Goal: Task Accomplishment & Management: Manage account settings

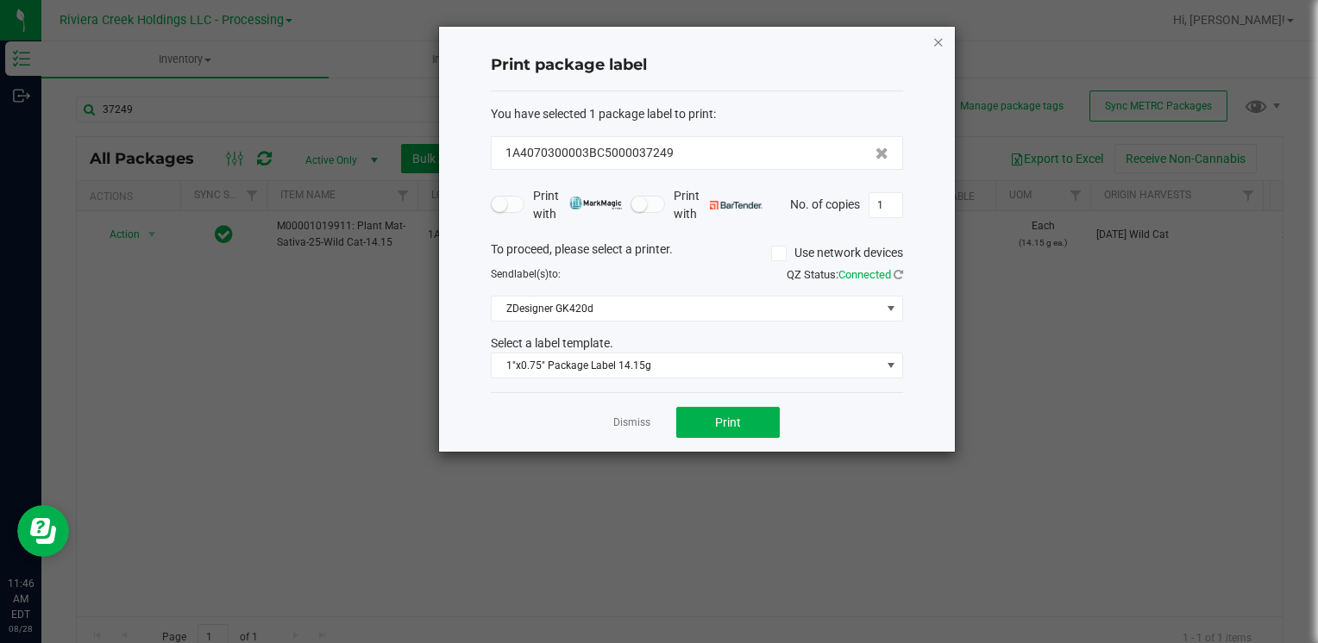
click at [943, 37] on icon "button" at bounding box center [938, 41] width 12 height 21
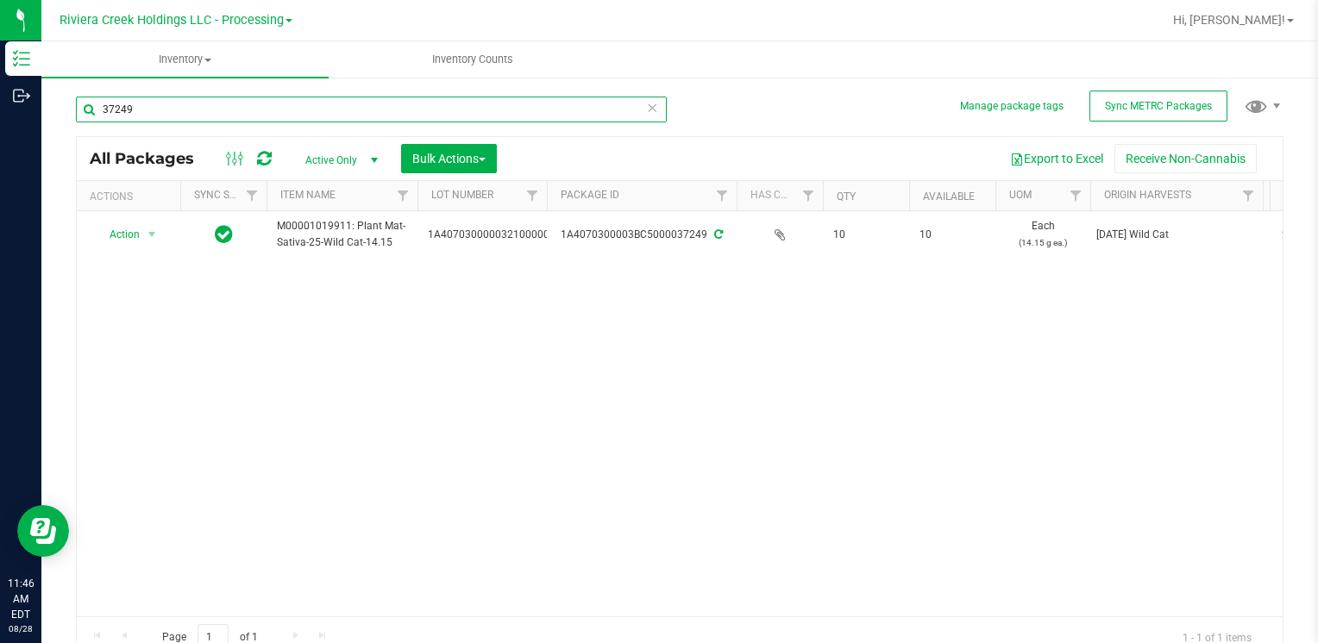
click at [170, 115] on input "37249" at bounding box center [371, 110] width 591 height 26
type input "2"
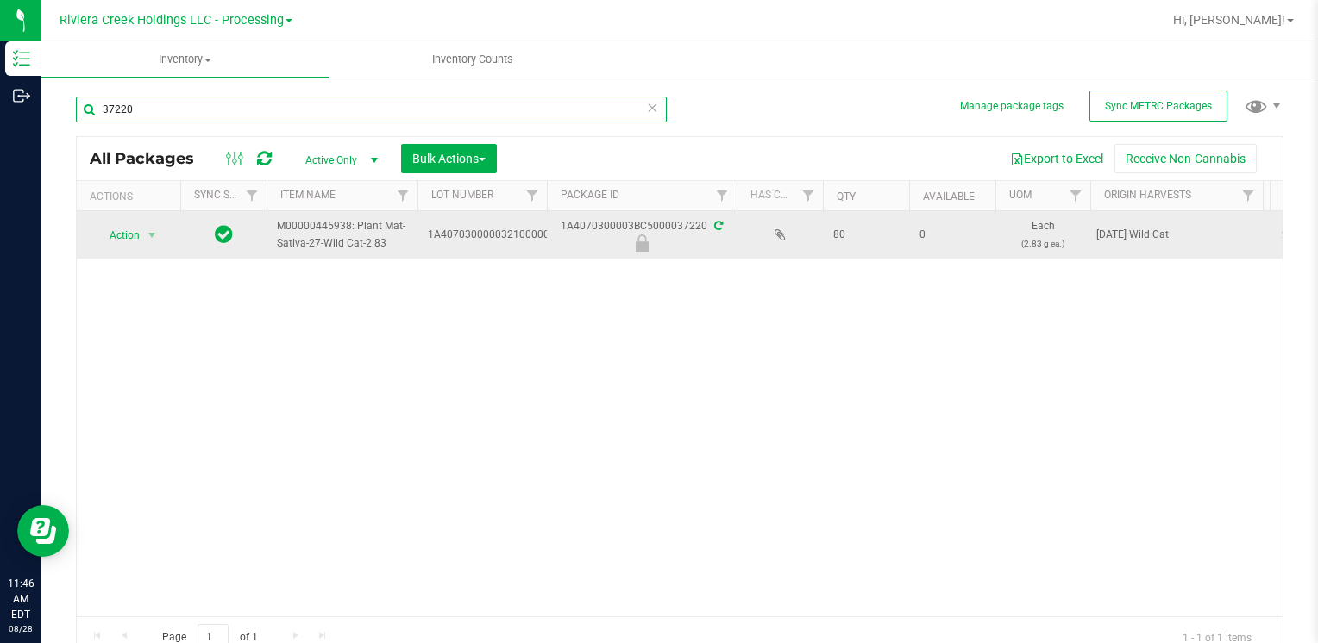
type input "37220"
click at [141, 233] on span "select" at bounding box center [152, 235] width 22 height 24
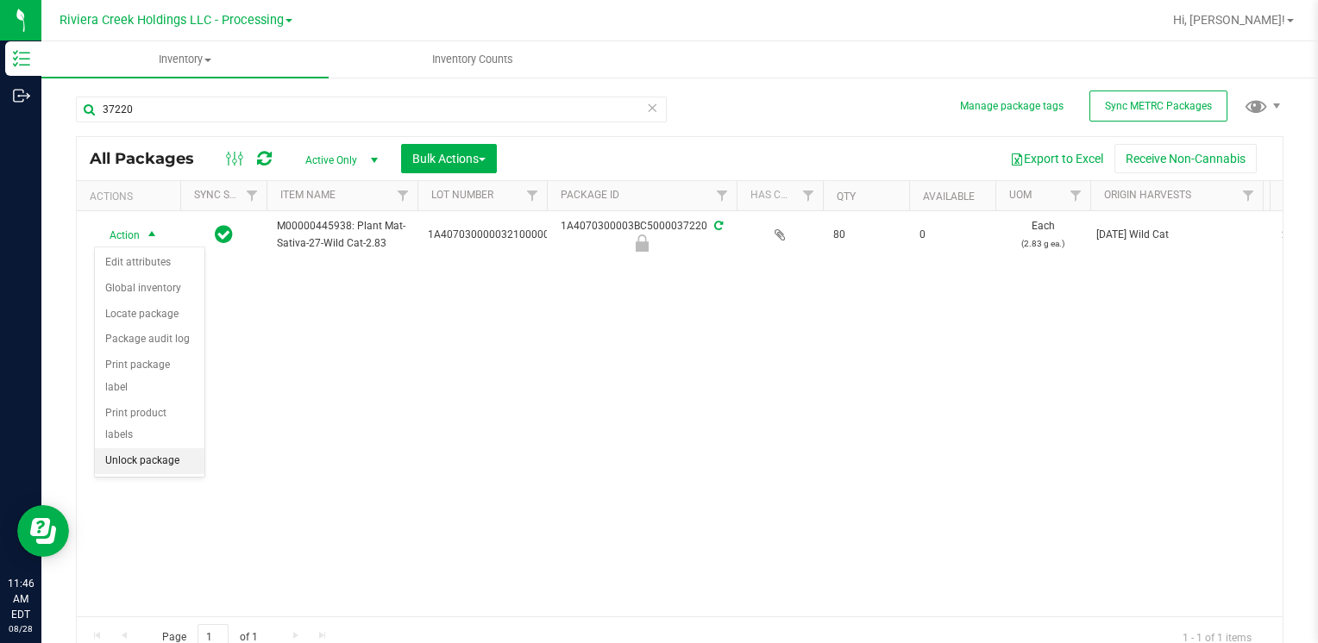
click at [172, 448] on li "Unlock package" at bounding box center [150, 461] width 110 height 26
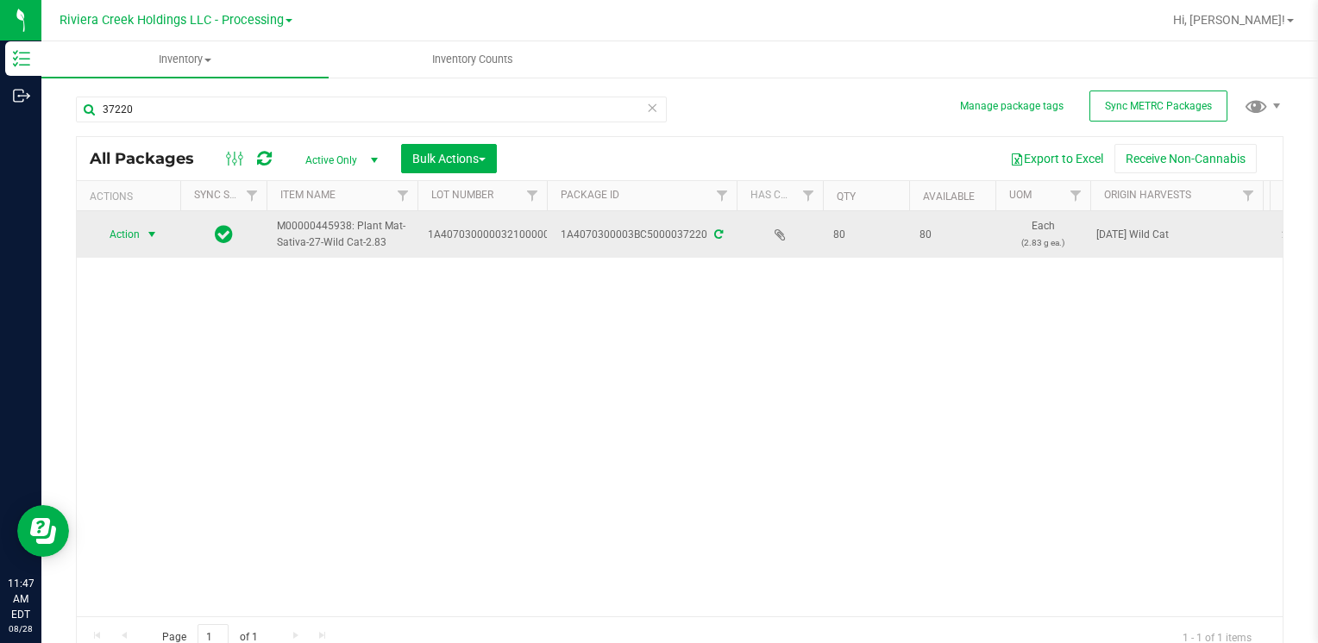
click at [148, 236] on span "select" at bounding box center [152, 235] width 14 height 14
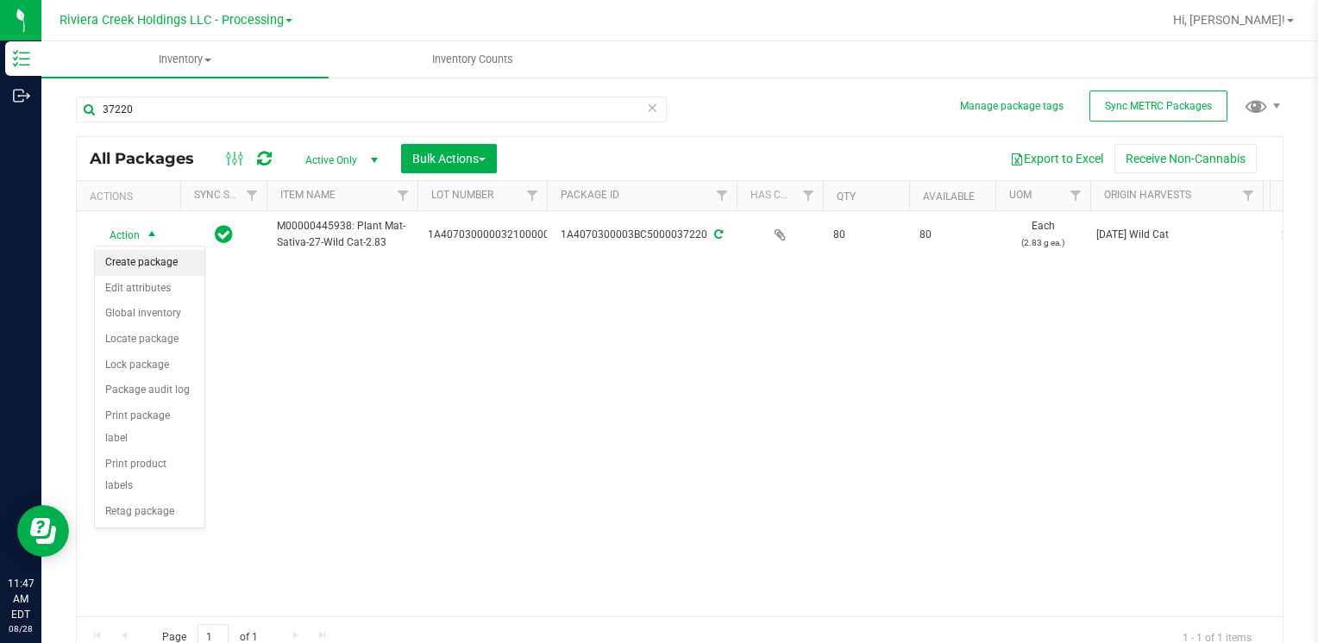
click at [161, 264] on li "Create package" at bounding box center [150, 263] width 110 height 26
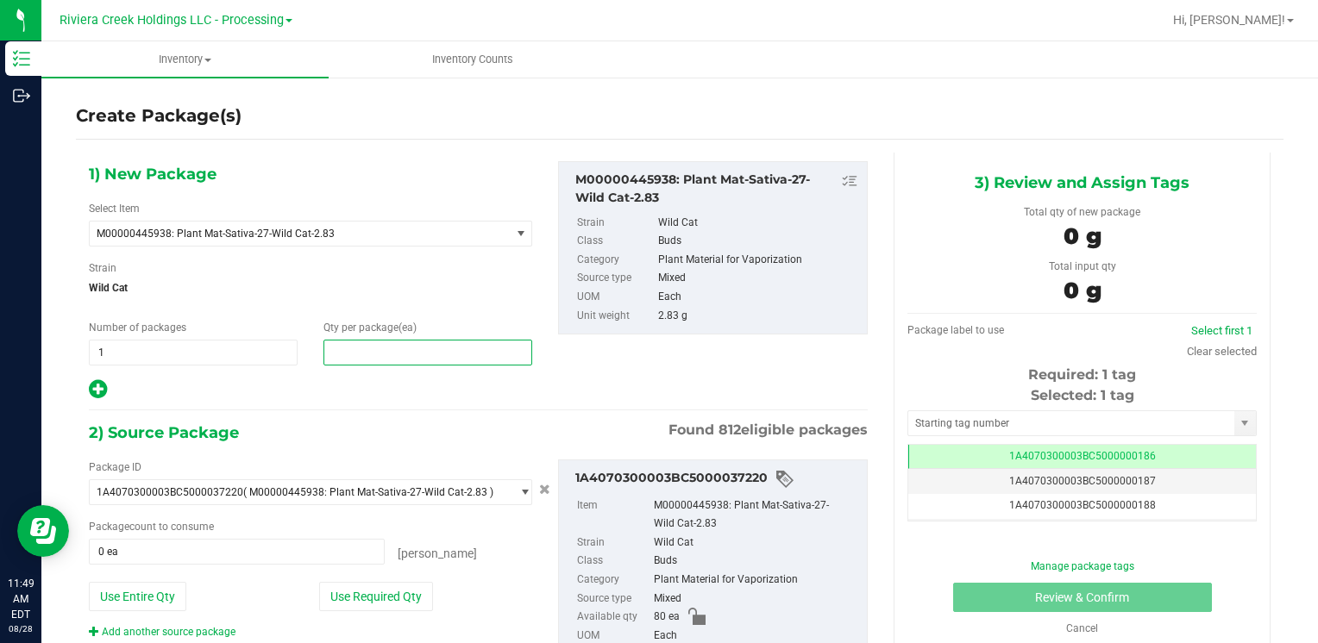
click at [373, 362] on span at bounding box center [427, 353] width 209 height 26
type input "60"
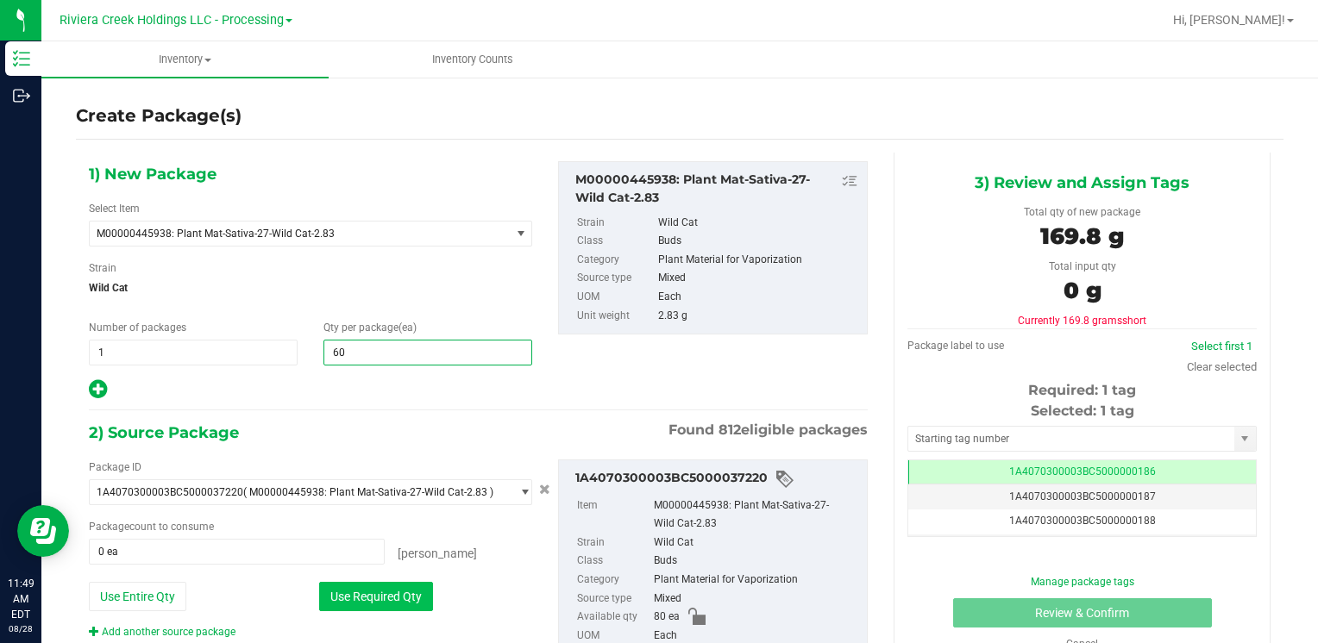
type input "60"
click at [336, 606] on button "Use Required Qty" at bounding box center [376, 596] width 114 height 29
type input "60 ea"
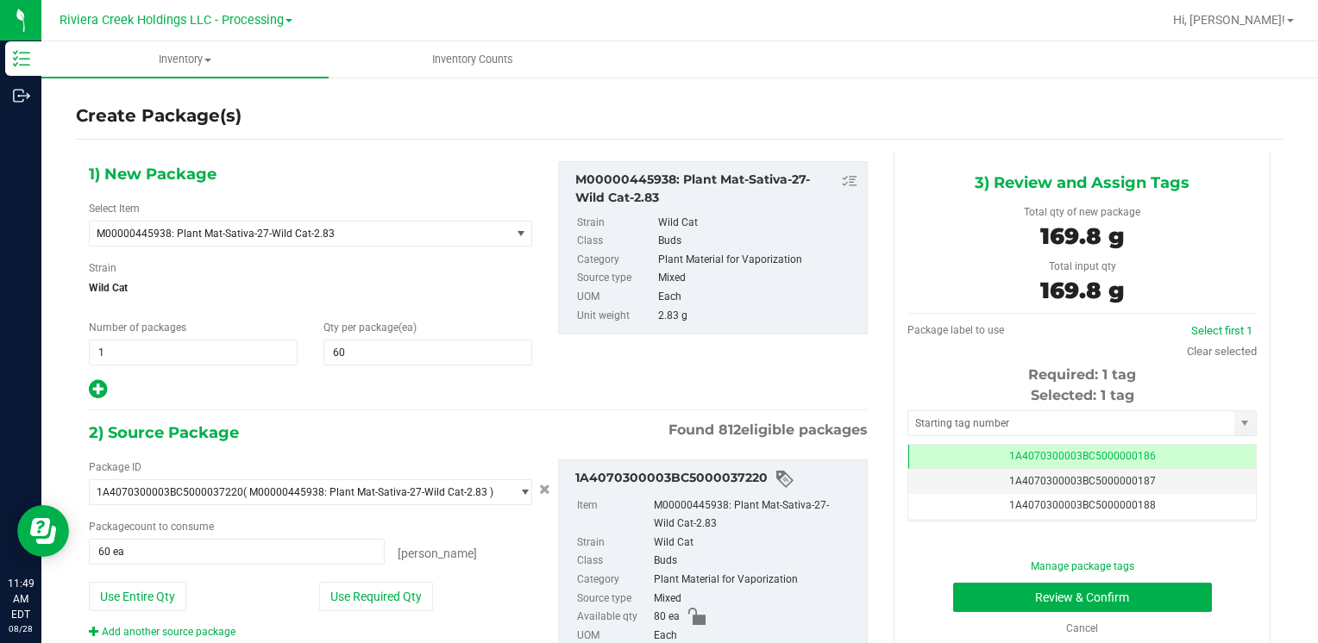
click at [975, 408] on div "Selected: 1 tag Tag 1A4070300003BC5000000186 1A4070300003BC5000000187 1A4070300…" at bounding box center [1081, 453] width 349 height 136
click at [975, 415] on input "text" at bounding box center [1071, 423] width 326 height 24
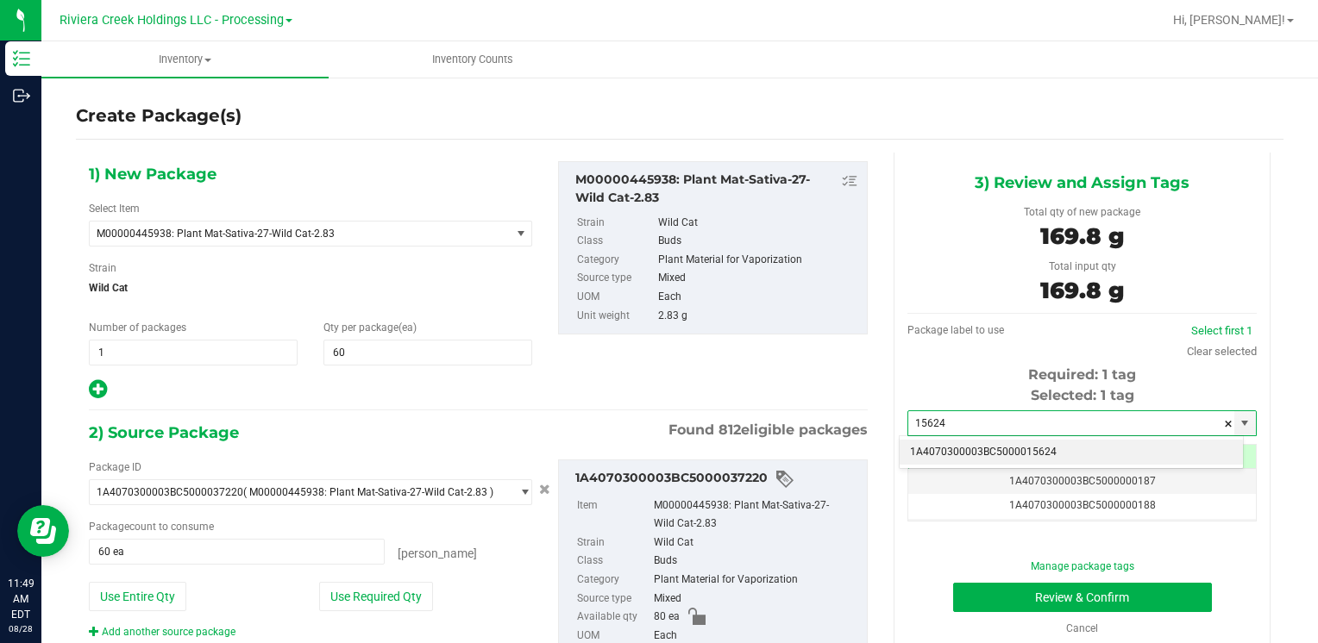
click at [960, 445] on li "1A4070300003BC5000015624" at bounding box center [1070, 453] width 343 height 26
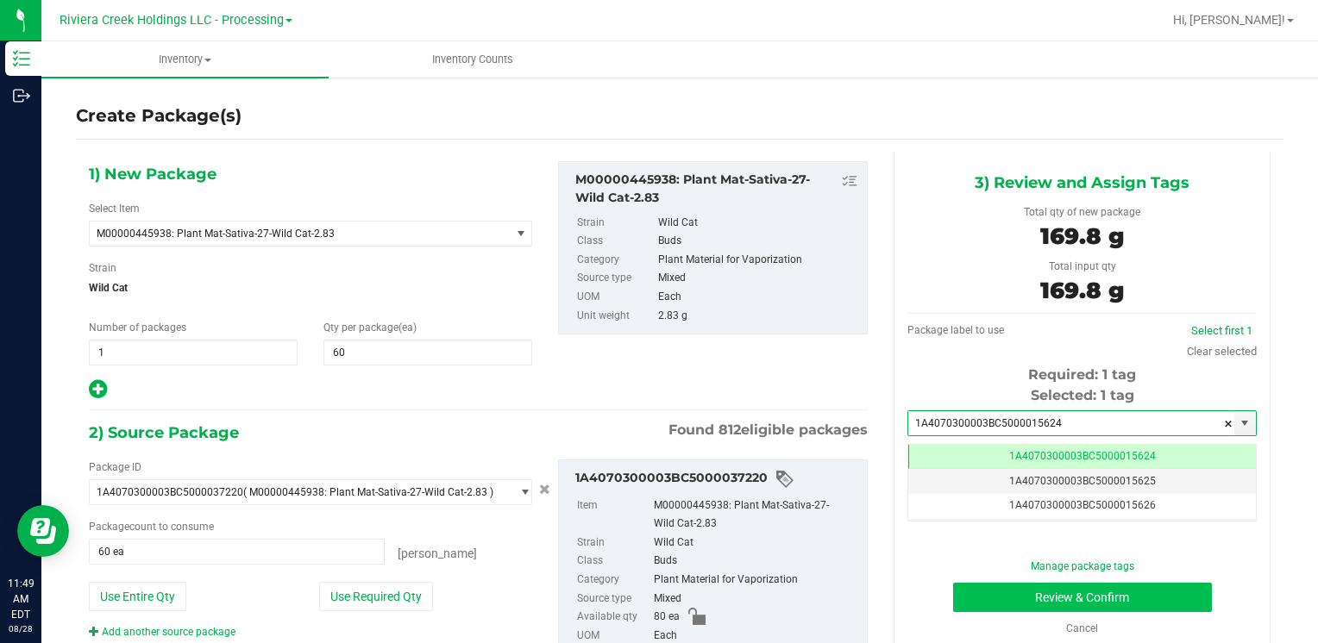
type input "1A4070300003BC5000015624"
click at [986, 595] on button "Review & Confirm" at bounding box center [1082, 597] width 259 height 29
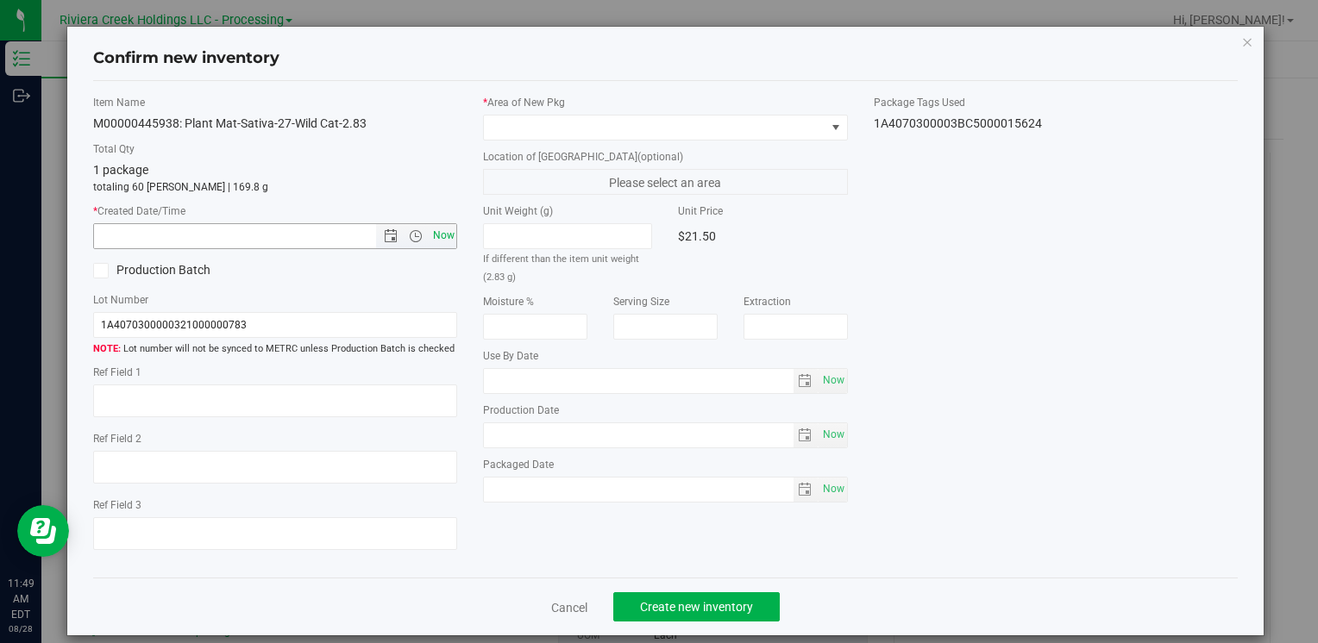
click at [441, 233] on span "Now" at bounding box center [443, 235] width 29 height 25
type input "[DATE] 11:49 AM"
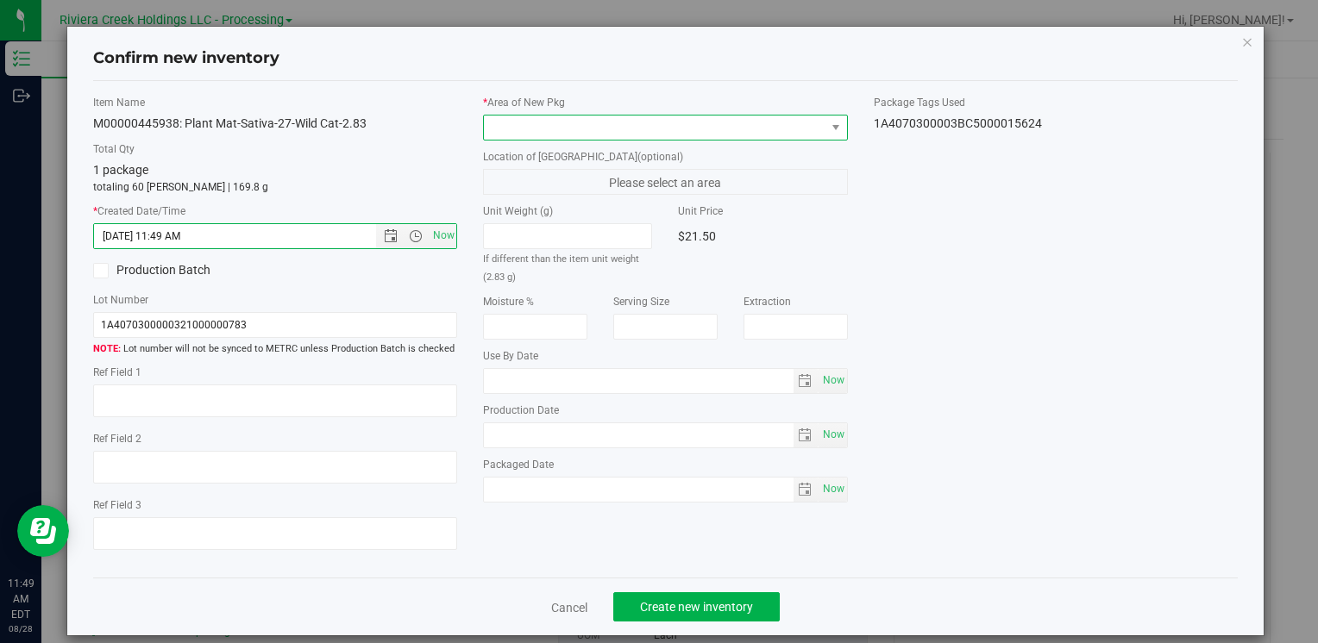
click at [504, 129] on span at bounding box center [654, 128] width 341 height 24
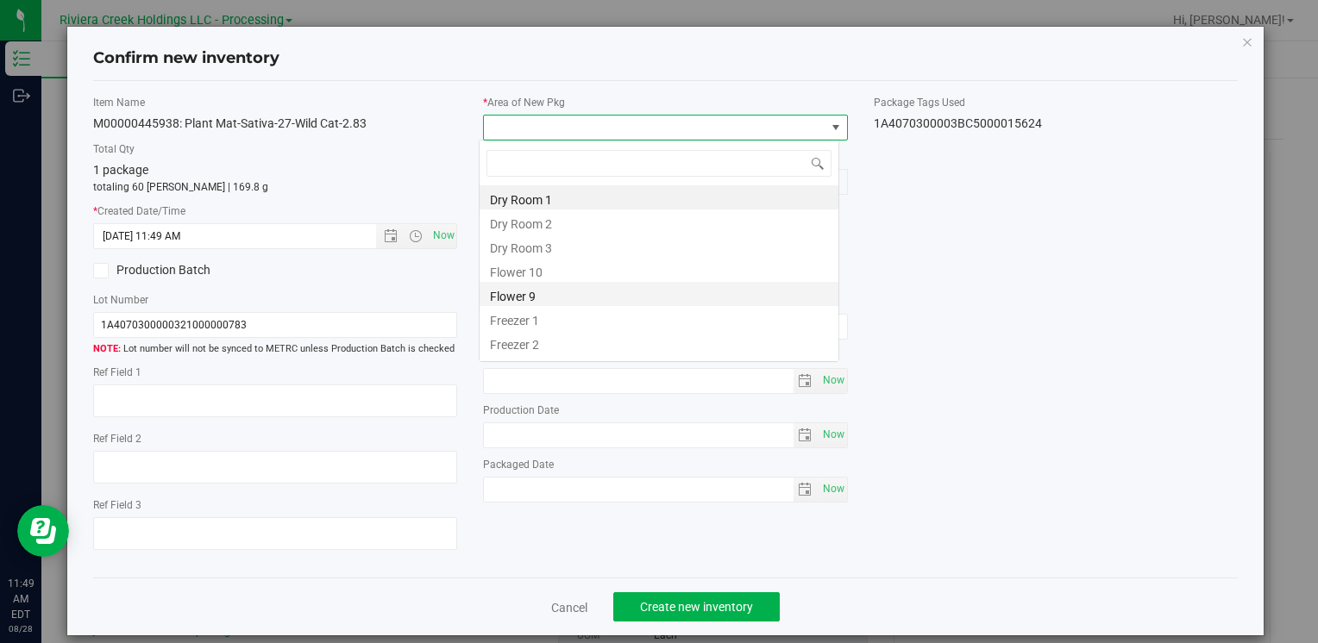
scroll to position [25, 360]
click at [554, 275] on li "Flower 10" at bounding box center [658, 270] width 359 height 24
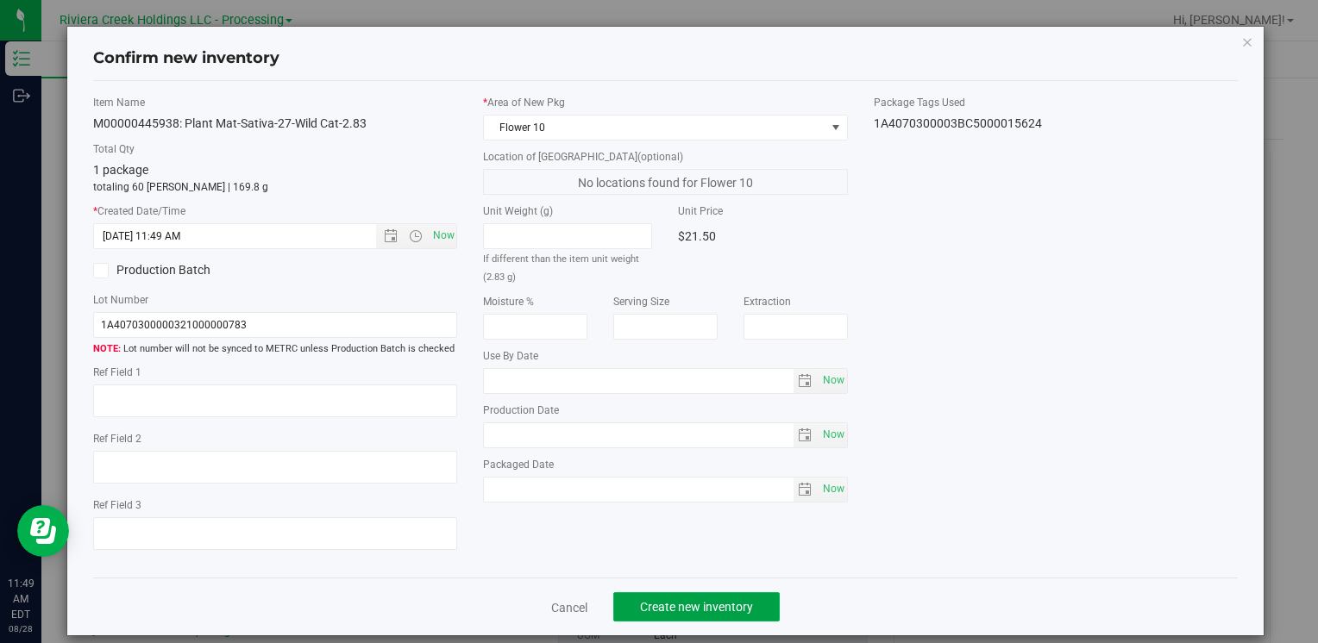
click at [667, 610] on span "Create new inventory" at bounding box center [696, 607] width 113 height 14
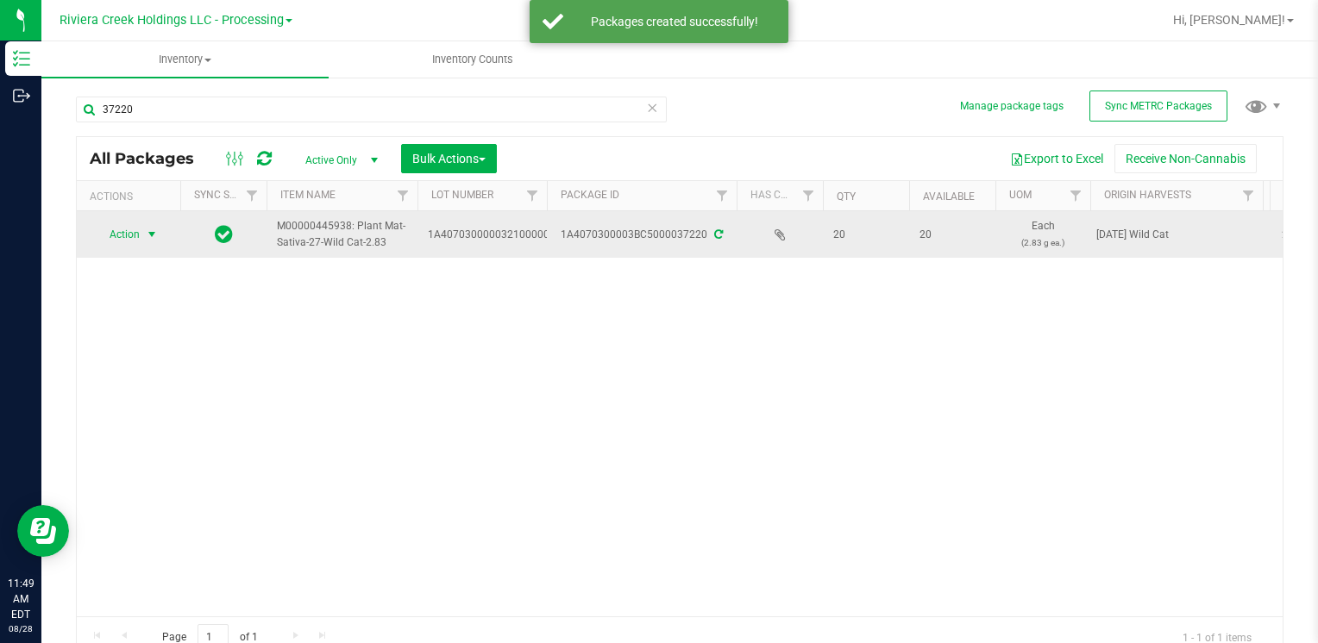
click at [148, 239] on span "select" at bounding box center [152, 235] width 14 height 14
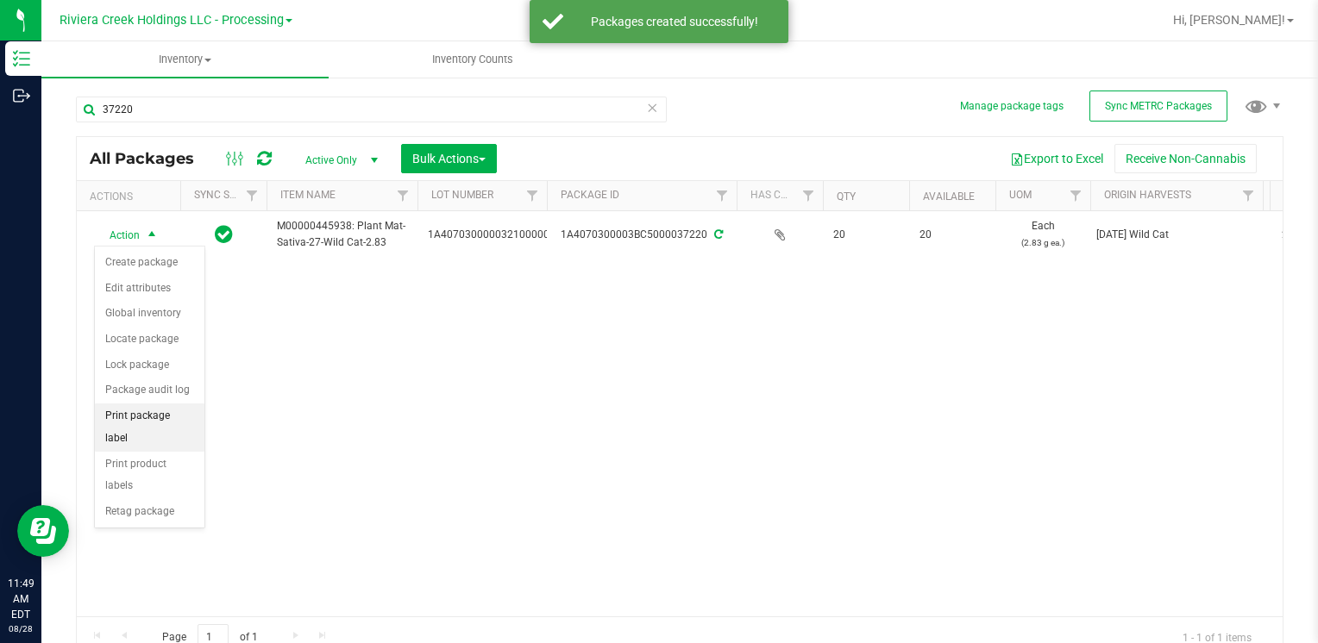
click at [188, 412] on li "Print package label" at bounding box center [150, 427] width 110 height 47
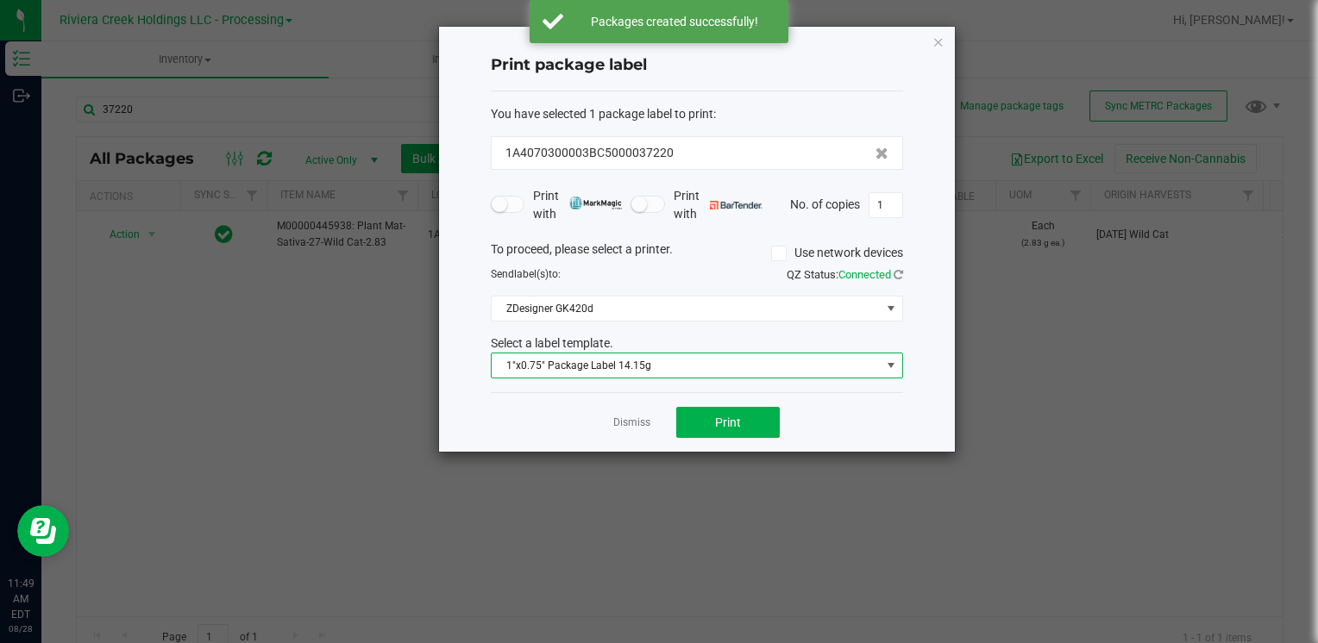
click at [706, 369] on span "1"x0.75" Package Label 14.15g" at bounding box center [685, 366] width 389 height 24
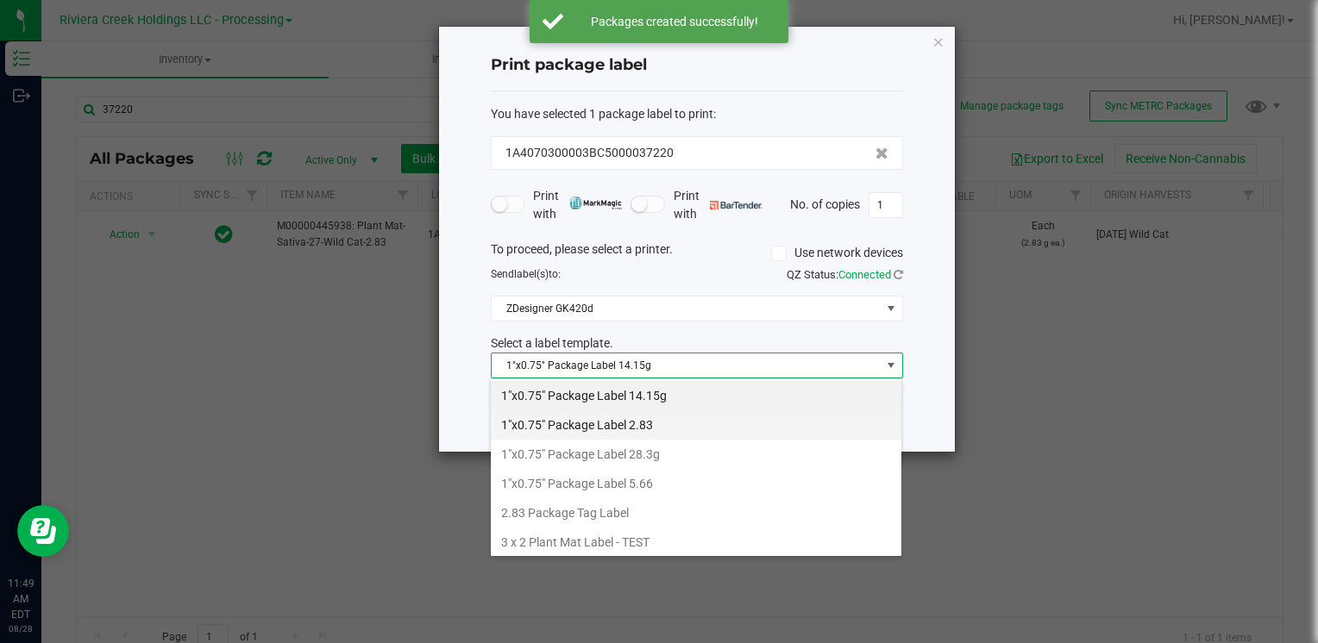
scroll to position [25, 412]
click at [684, 419] on li "1"x0.75" Package Label 2.83" at bounding box center [696, 424] width 410 height 29
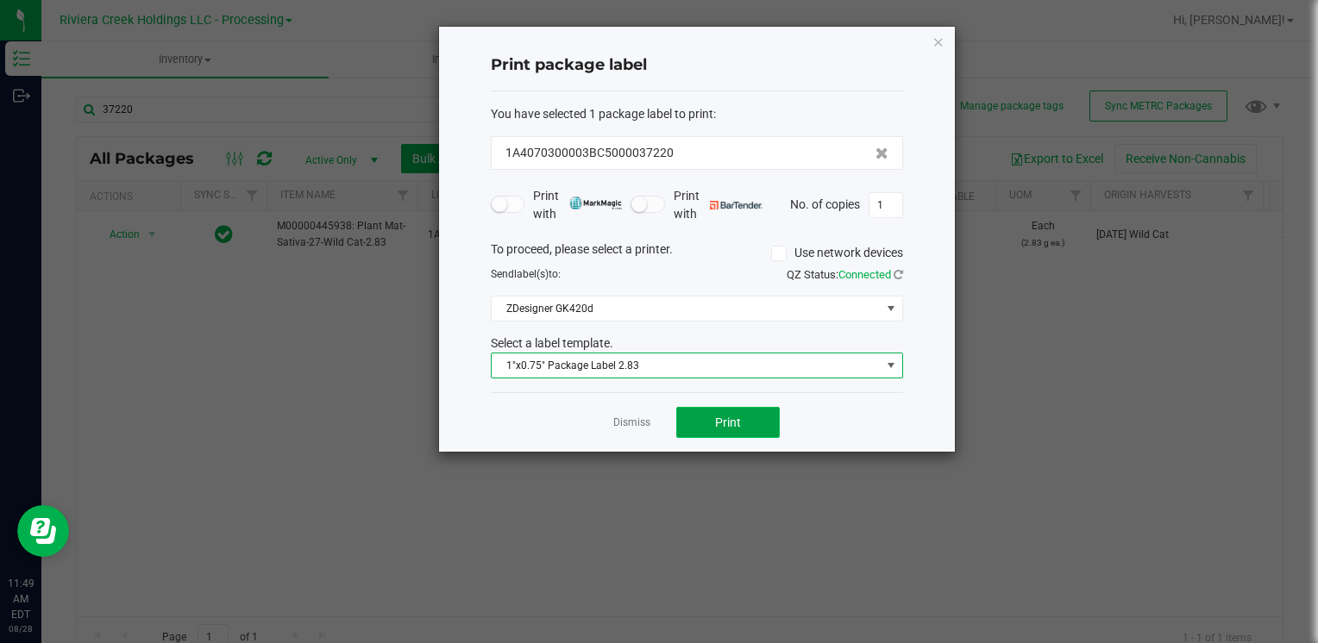
click at [738, 418] on span "Print" at bounding box center [728, 423] width 26 height 14
